Goal: Navigation & Orientation: Find specific page/section

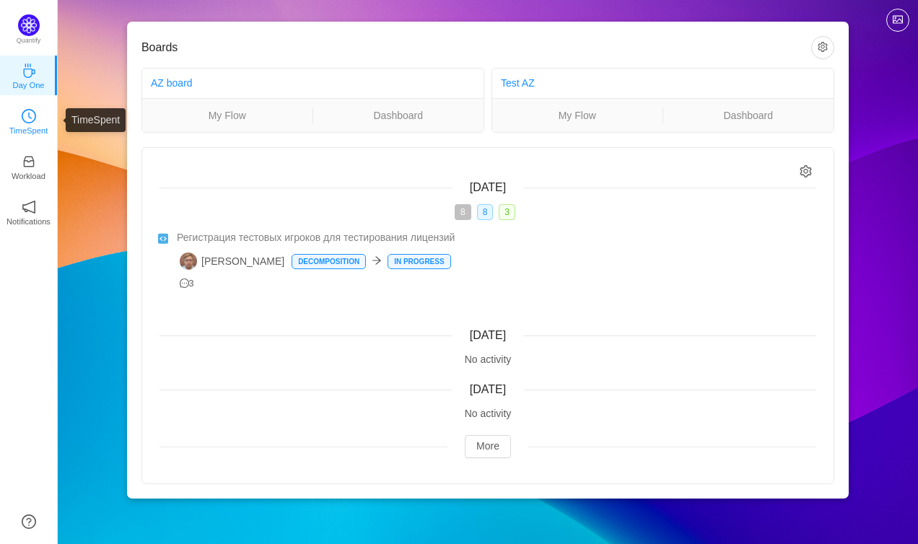
click at [36, 120] on link "TimeSpent" at bounding box center [29, 120] width 14 height 14
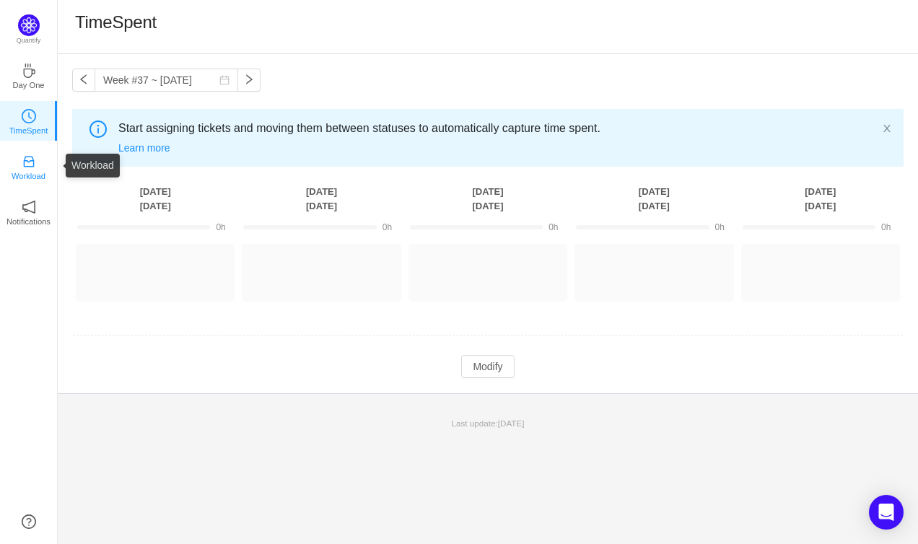
click at [36, 159] on link "Workload" at bounding box center [29, 166] width 14 height 14
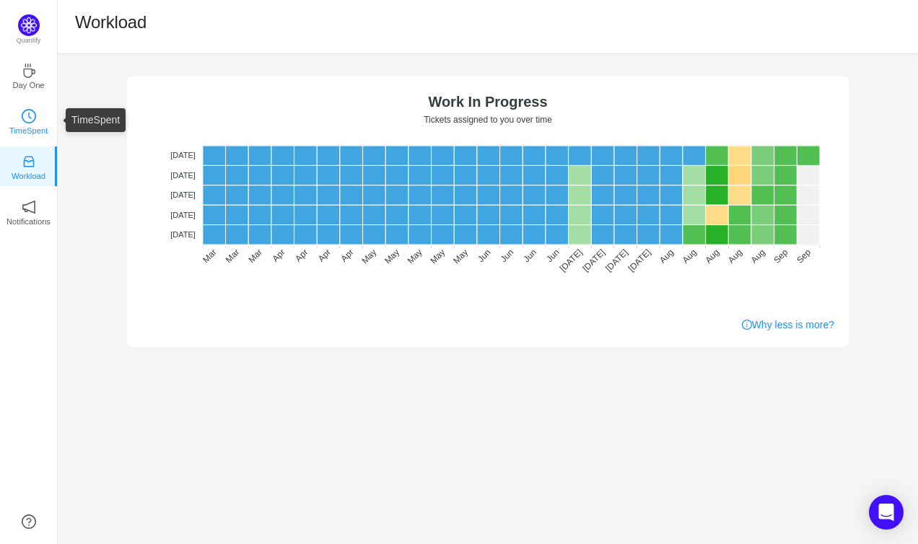
click at [36, 123] on link "TimeSpent" at bounding box center [29, 120] width 14 height 14
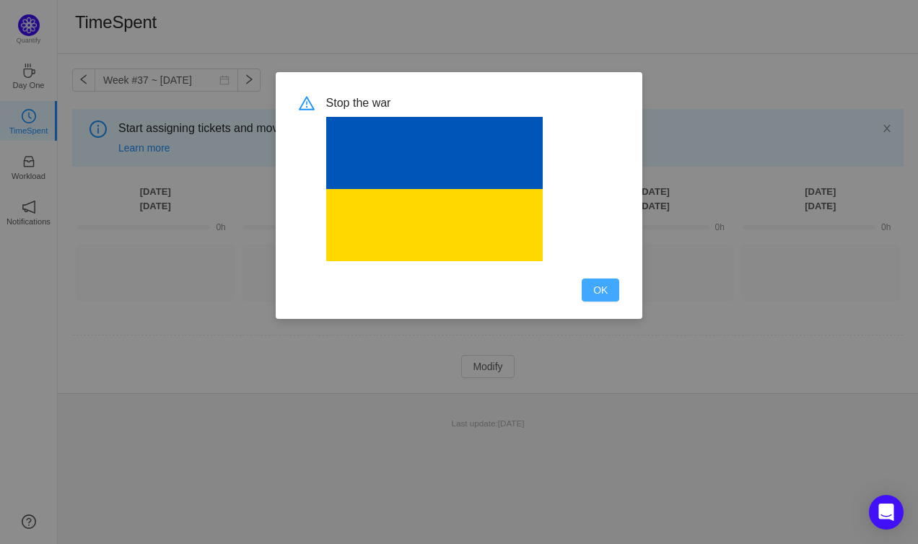
click at [599, 290] on button "OK" at bounding box center [601, 290] width 38 height 23
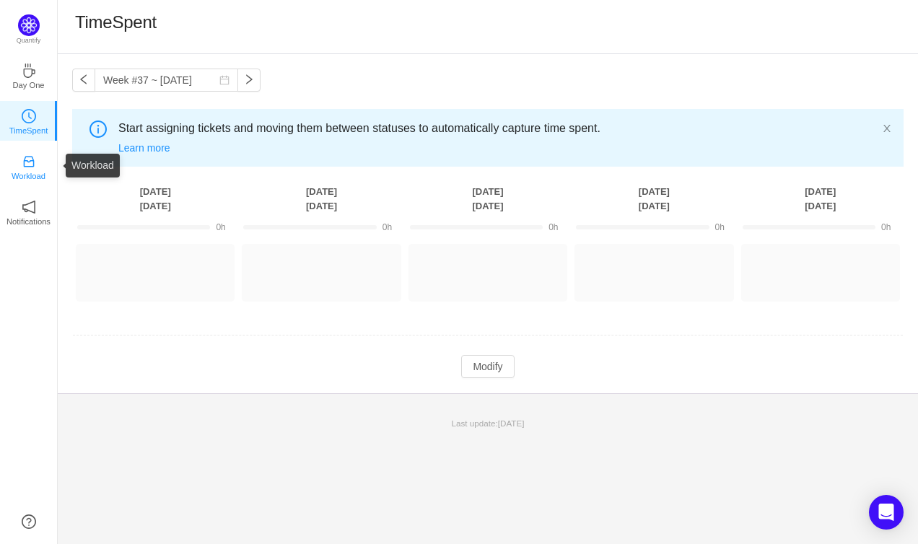
click at [22, 170] on p "Workload" at bounding box center [29, 176] width 34 height 13
